Goal: Complete application form

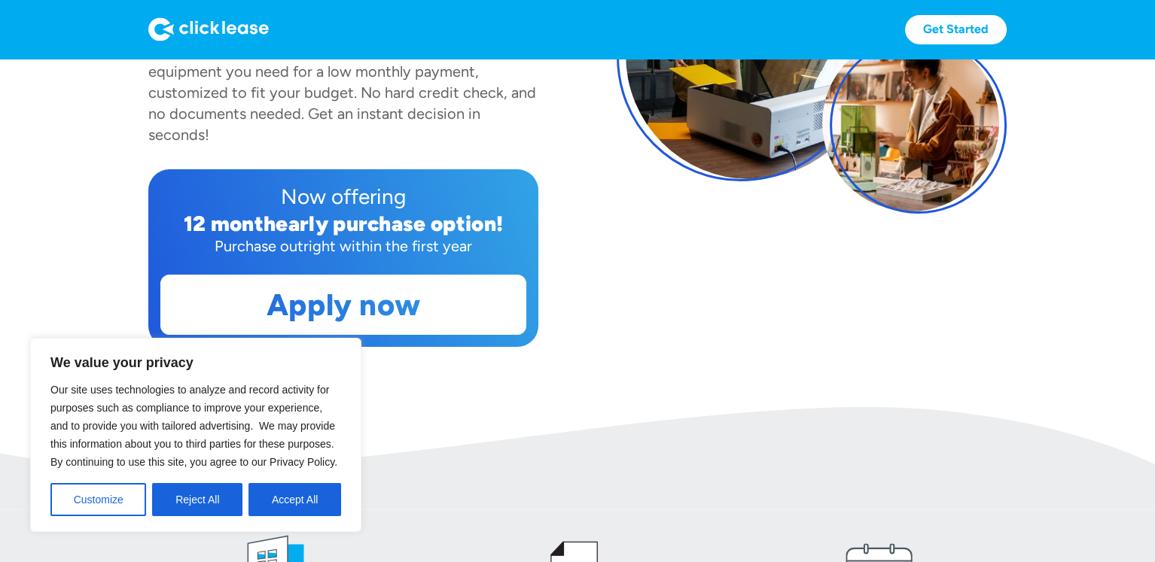
scroll to position [301, 0]
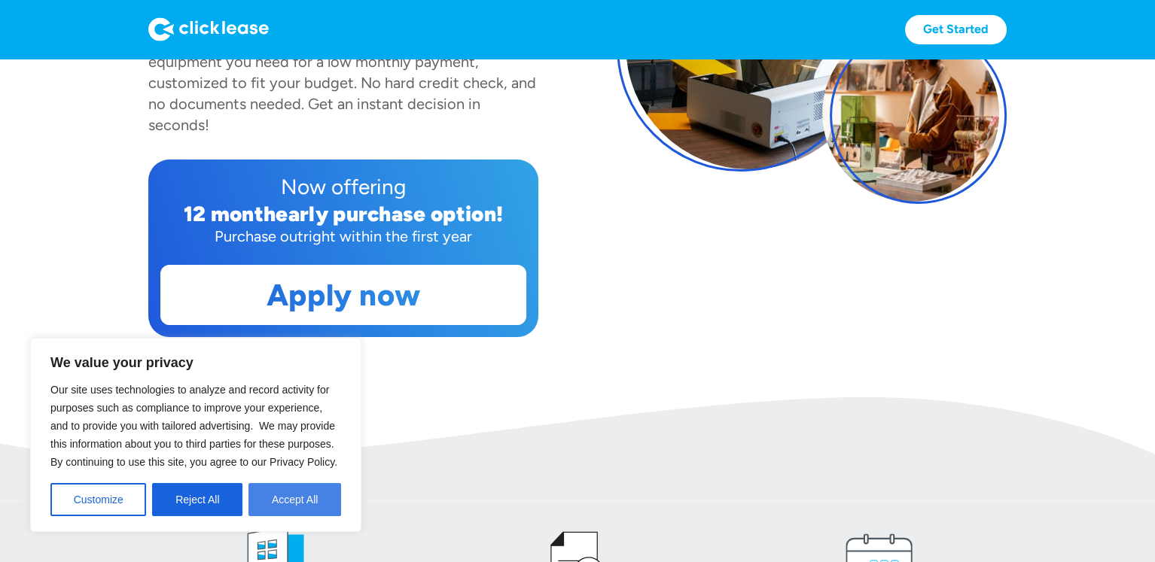
click at [286, 504] on button "Accept All" at bounding box center [294, 499] width 93 height 33
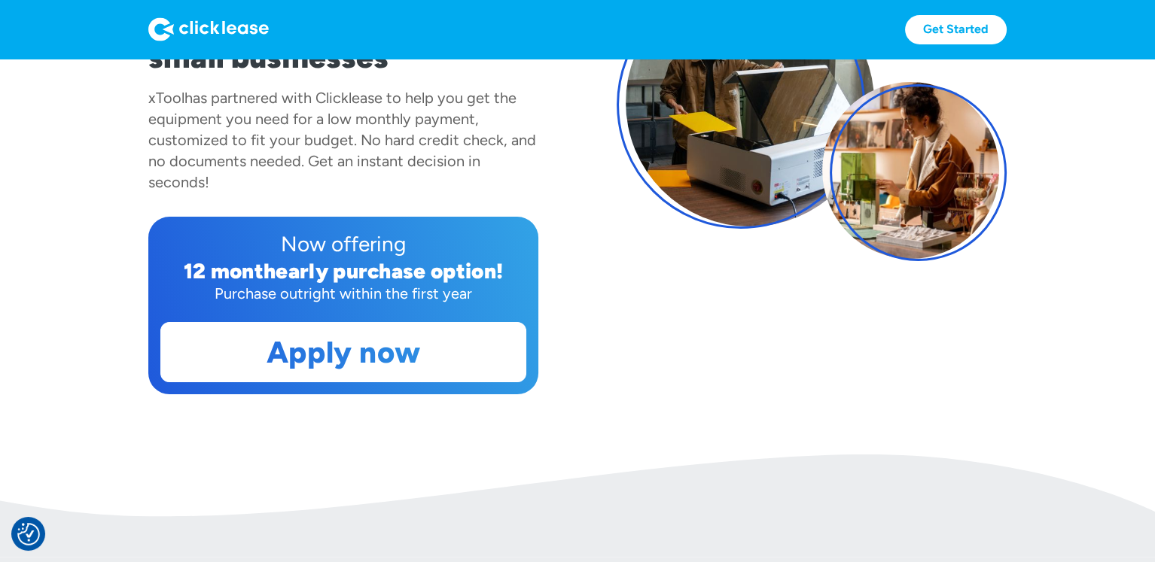
scroll to position [151, 0]
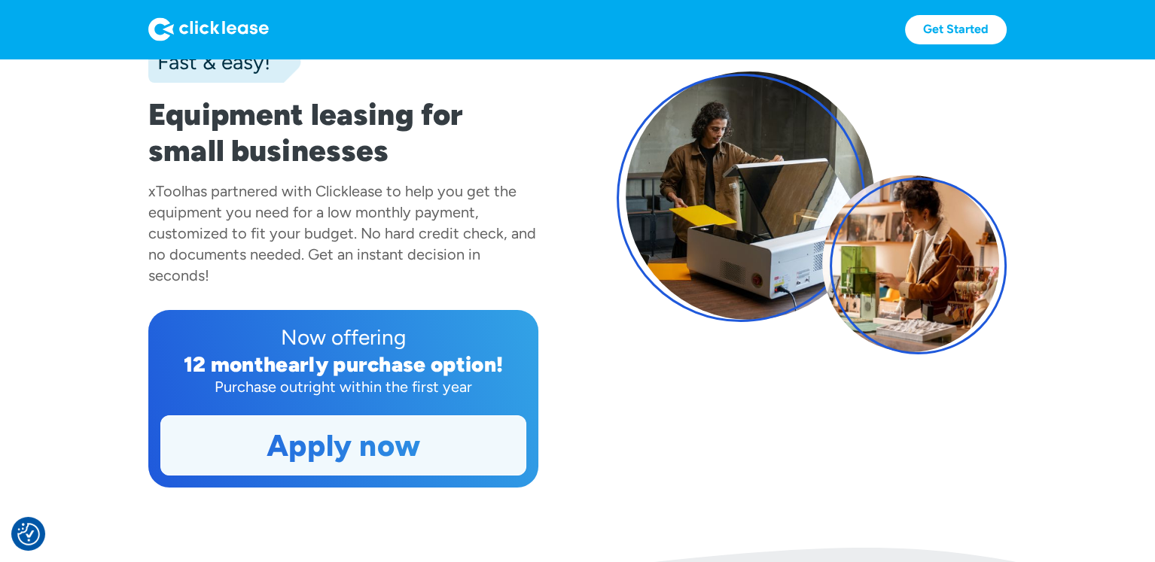
click at [352, 450] on link "Apply now" at bounding box center [343, 445] width 364 height 59
